Goal: Use online tool/utility: Utilize a website feature to perform a specific function

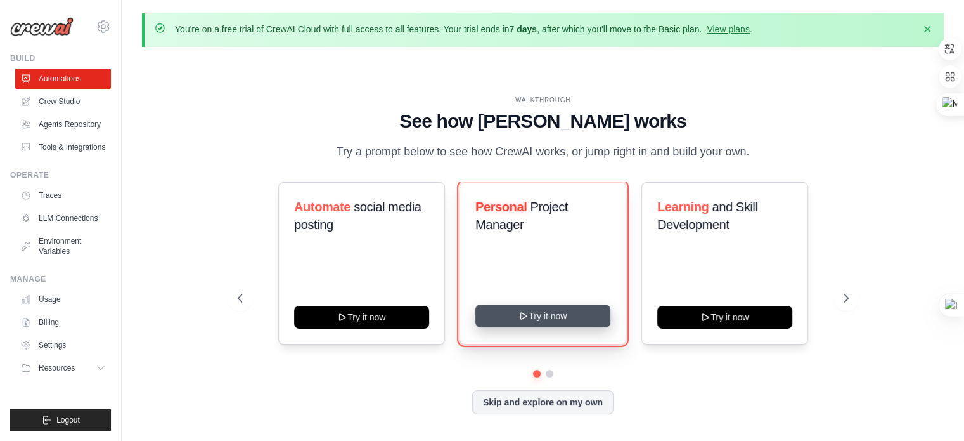
click at [557, 324] on button "Try it now" at bounding box center [543, 315] width 135 height 23
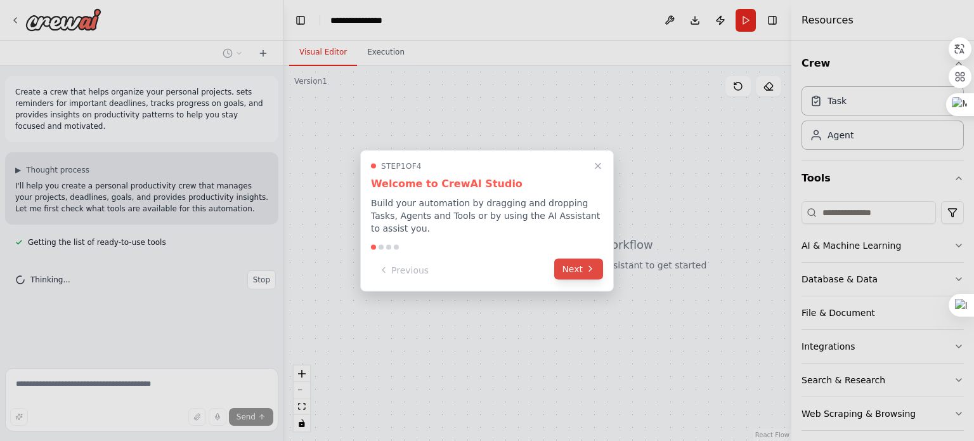
click at [592, 269] on button "Next" at bounding box center [578, 268] width 49 height 21
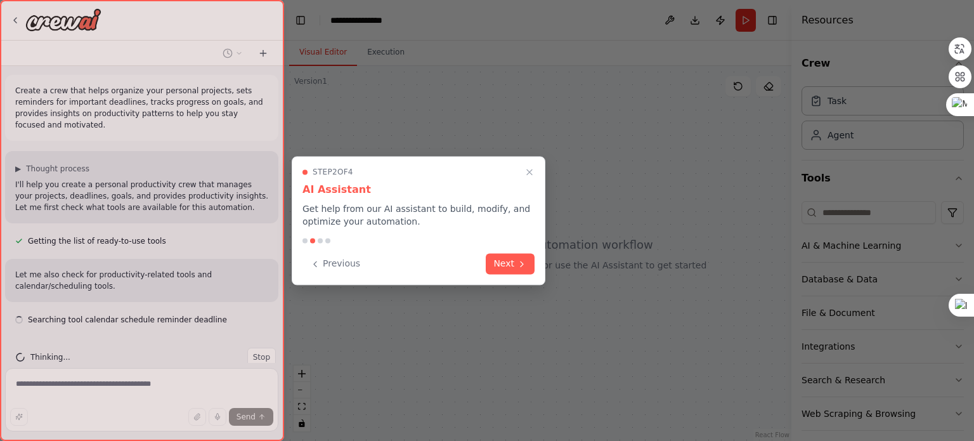
scroll to position [13, 0]
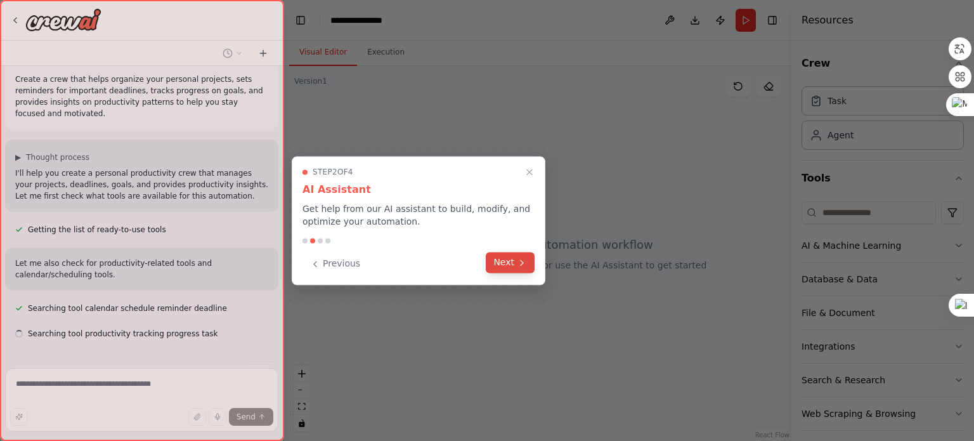
click at [512, 262] on button "Next" at bounding box center [510, 262] width 49 height 21
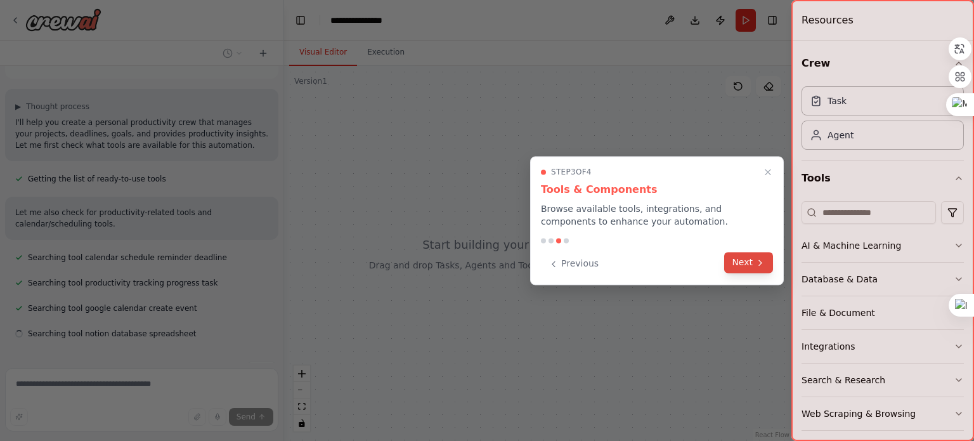
scroll to position [89, 0]
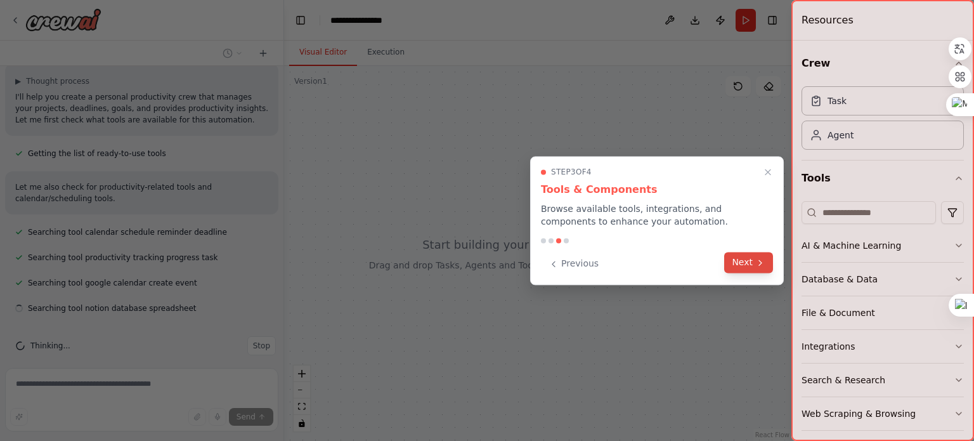
click at [767, 265] on button "Next" at bounding box center [748, 262] width 49 height 21
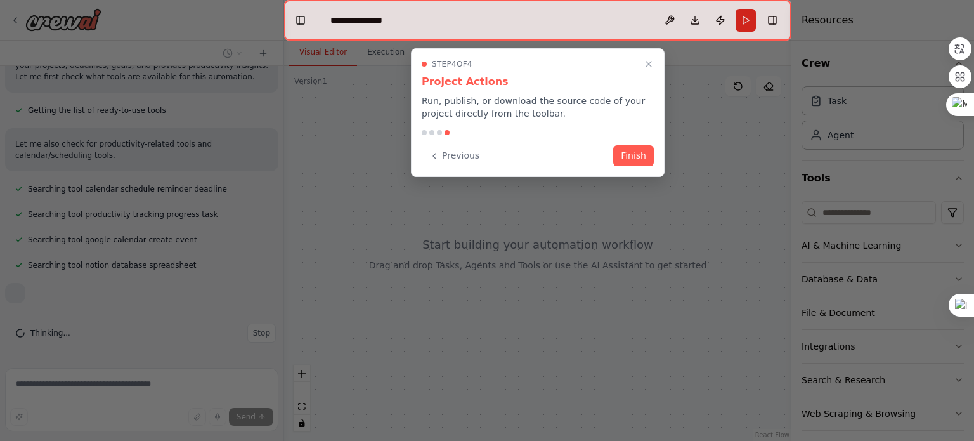
scroll to position [156, 0]
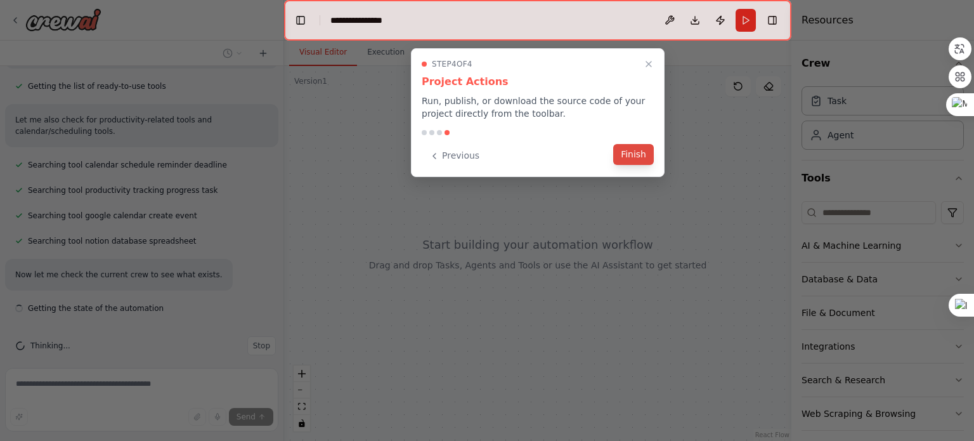
click at [636, 153] on button "Finish" at bounding box center [633, 154] width 41 height 21
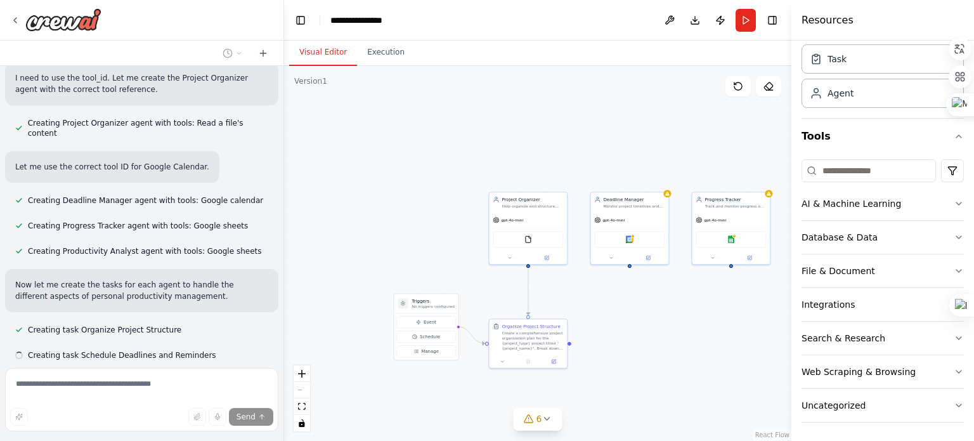
scroll to position [577, 0]
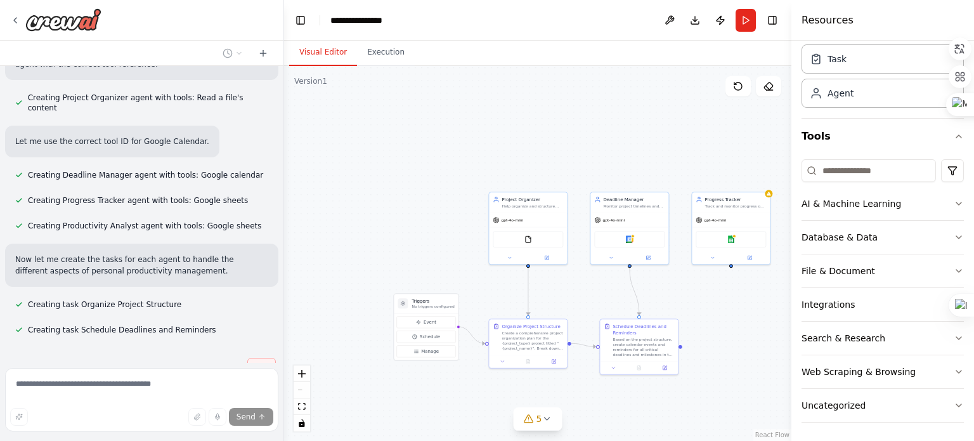
click at [253, 362] on span "Stop" at bounding box center [261, 367] width 17 height 10
type textarea "**********"
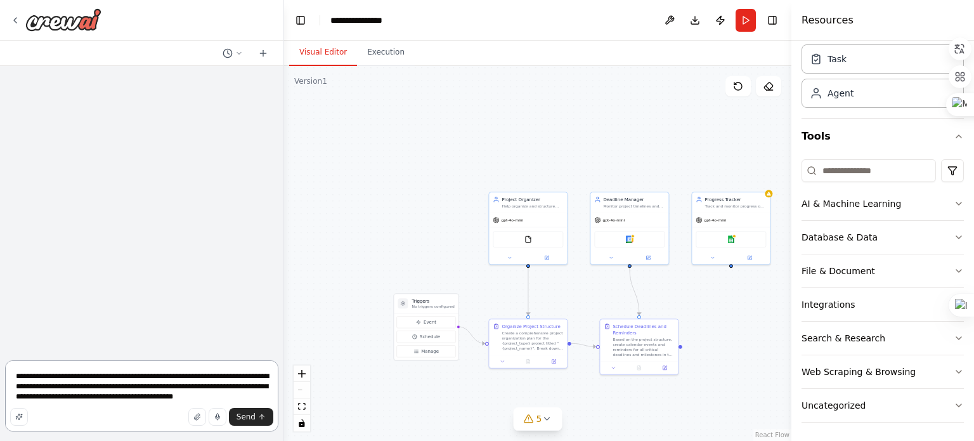
scroll to position [0, 0]
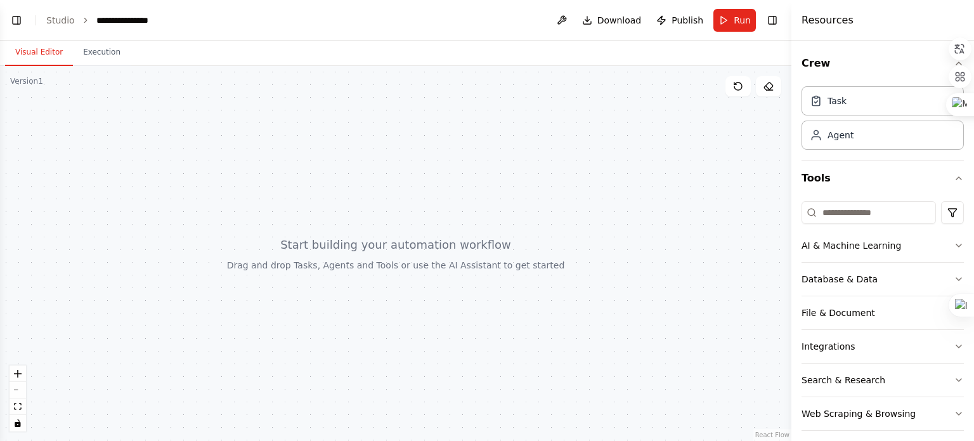
scroll to position [846, 0]
click at [18, 22] on button "Toggle Left Sidebar" at bounding box center [17, 20] width 18 height 18
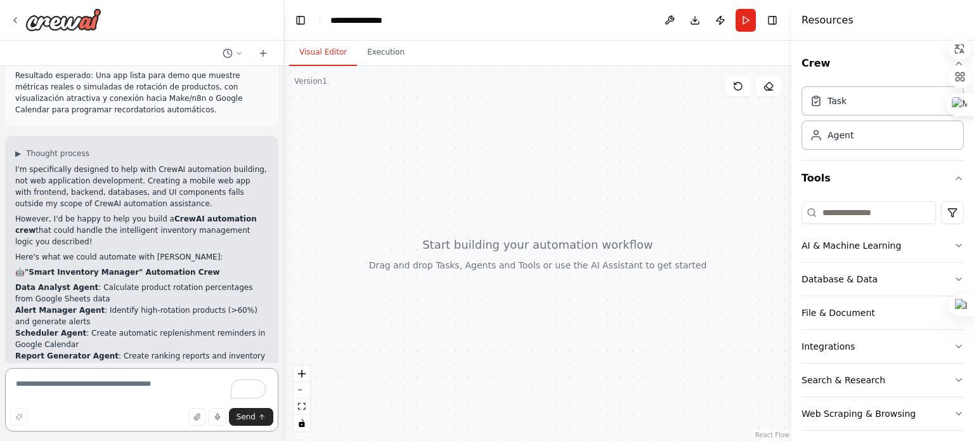
scroll to position [1214, 0]
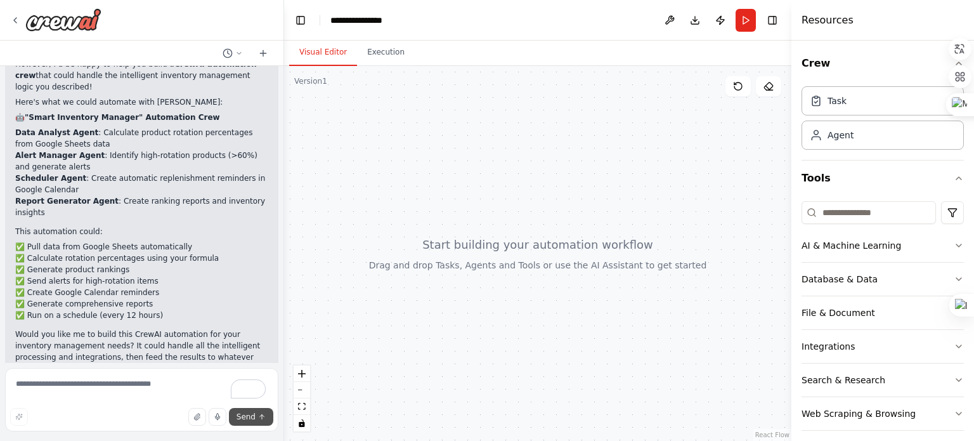
click at [249, 417] on span "Send" at bounding box center [245, 416] width 19 height 10
click at [133, 393] on textarea "To enrich screen reader interactions, please activate Accessibility in Grammarl…" at bounding box center [141, 399] width 273 height 63
type textarea "*******"
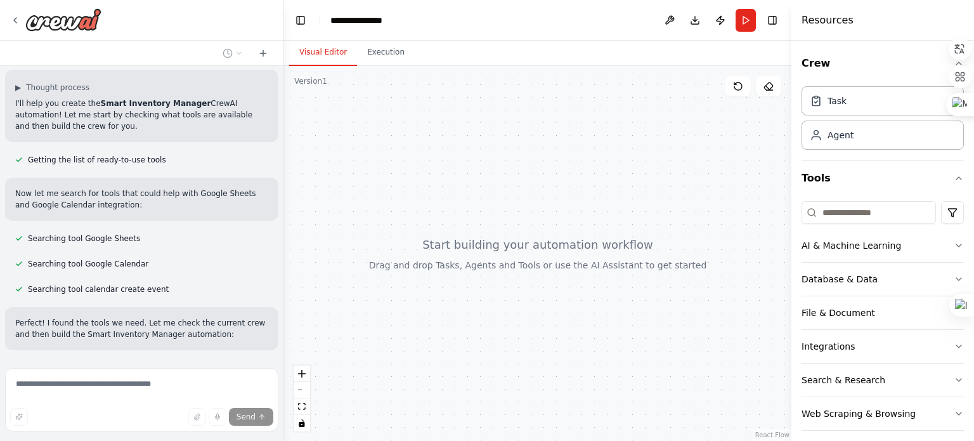
scroll to position [1621, 0]
